Goal: Information Seeking & Learning: Check status

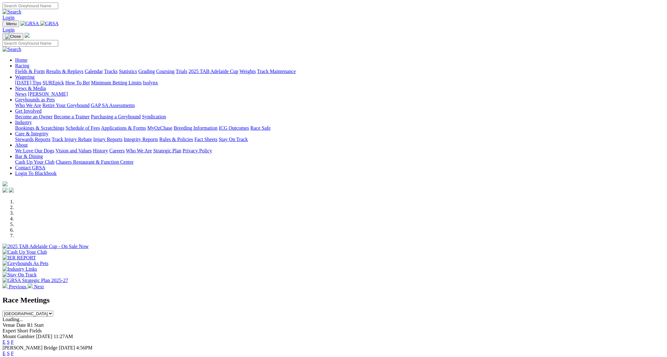
click at [83, 69] on link "Results & Replays" at bounding box center [64, 71] width 37 height 5
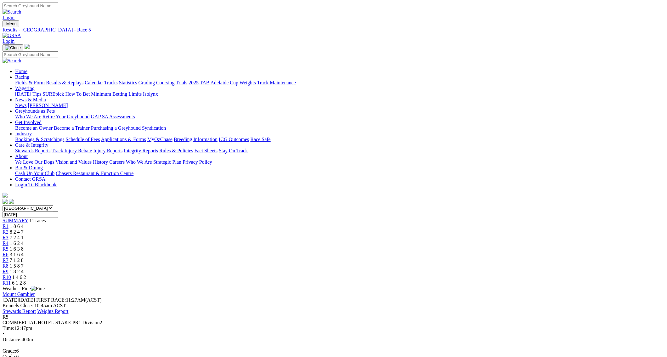
click at [9, 224] on span "R1" at bounding box center [6, 226] width 6 height 5
click at [9, 229] on link "R2" at bounding box center [6, 231] width 6 height 5
click at [9, 235] on span "R3" at bounding box center [6, 237] width 6 height 5
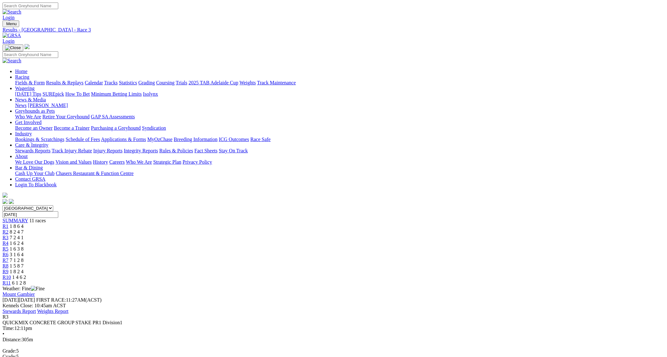
click at [9, 241] on link "R4" at bounding box center [6, 243] width 6 height 5
click at [9, 246] on span "R5" at bounding box center [6, 248] width 6 height 5
click at [9, 252] on link "R6" at bounding box center [6, 254] width 6 height 5
click at [9, 258] on link "R7" at bounding box center [6, 260] width 6 height 5
click at [9, 263] on span "R8" at bounding box center [6, 265] width 6 height 5
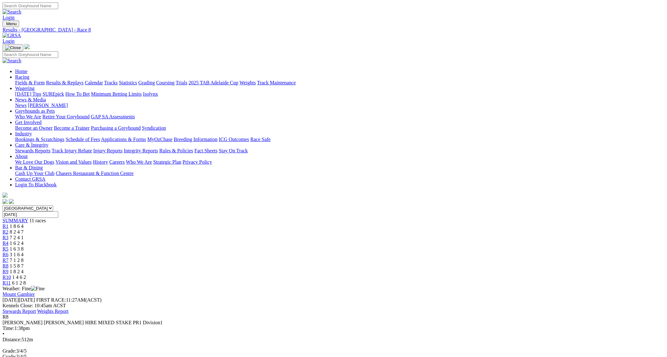
click at [9, 269] on span "R9" at bounding box center [6, 271] width 6 height 5
click at [11, 275] on span "R10" at bounding box center [7, 277] width 9 height 5
click at [11, 280] on span "R11" at bounding box center [7, 282] width 8 height 5
click at [9, 263] on span "R8" at bounding box center [6, 265] width 6 height 5
click at [9, 269] on link "R9" at bounding box center [6, 271] width 6 height 5
